Goal: Register for event/course

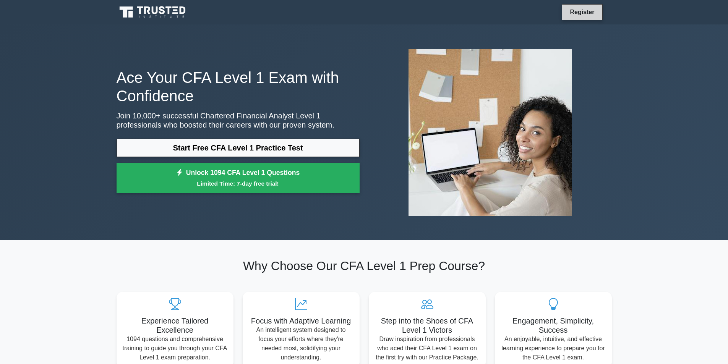
click at [573, 13] on link "Register" at bounding box center [582, 12] width 34 height 10
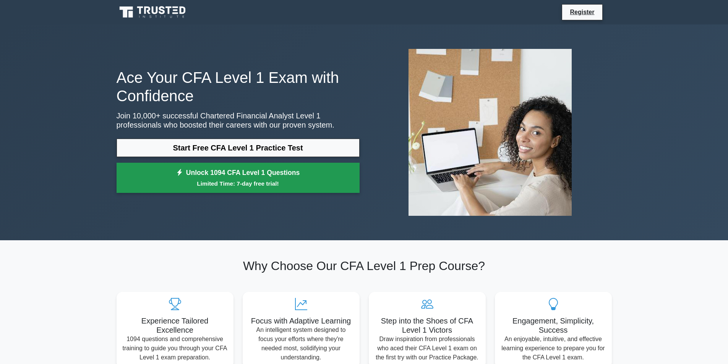
click at [244, 179] on link "Unlock 1094 CFA Level 1 Questions Limited Time: 7-day free trial!" at bounding box center [238, 178] width 243 height 31
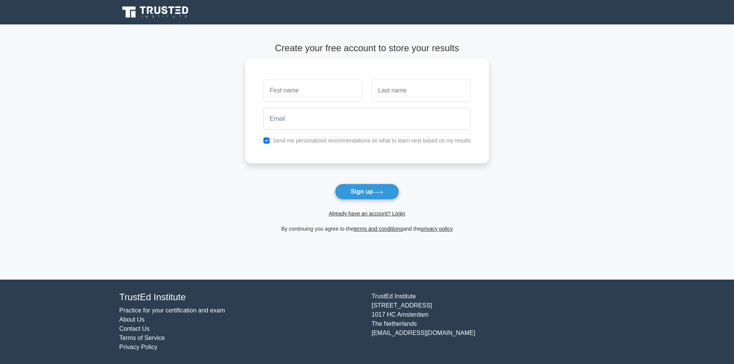
click at [329, 93] on input "text" at bounding box center [312, 90] width 99 height 22
type input "Hoang"
click at [423, 95] on input "text" at bounding box center [420, 90] width 99 height 22
type input "Dao"
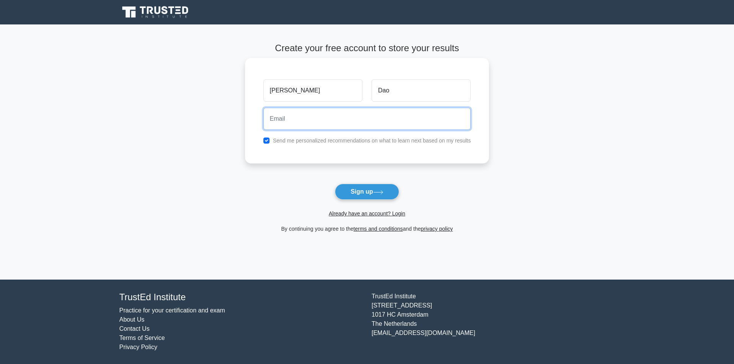
click at [379, 123] on input "email" at bounding box center [366, 119] width 207 height 22
type input "dmh29122006@gmail.com"
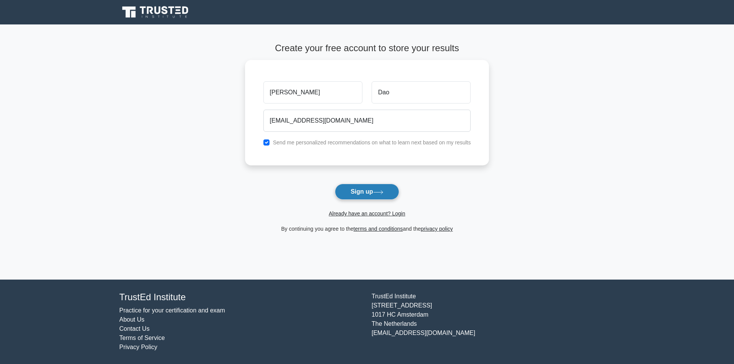
click at [366, 195] on button "Sign up" at bounding box center [367, 192] width 64 height 16
